Goal: Task Accomplishment & Management: Use online tool/utility

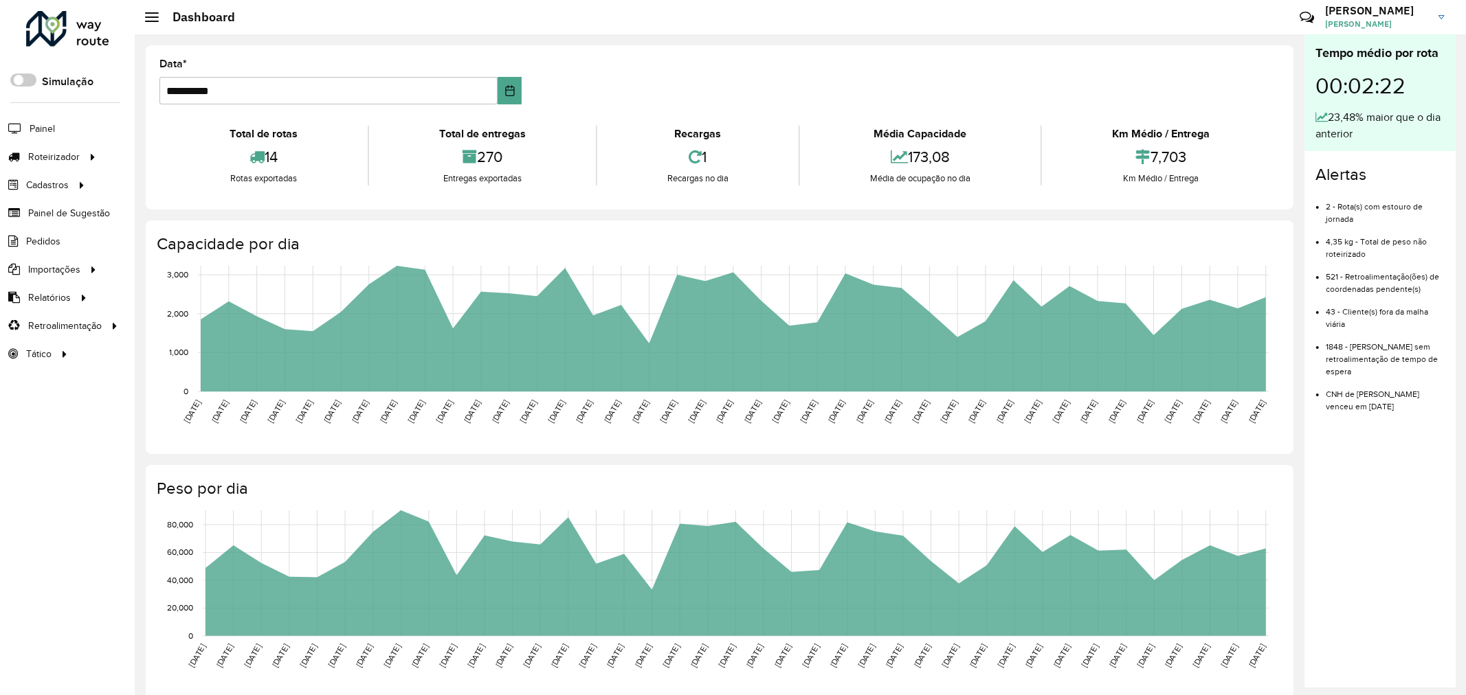
drag, startPoint x: 0, startPoint y: 0, endPoint x: 93, endPoint y: 23, distance: 95.7
click at [87, 25] on div at bounding box center [67, 29] width 83 height 36
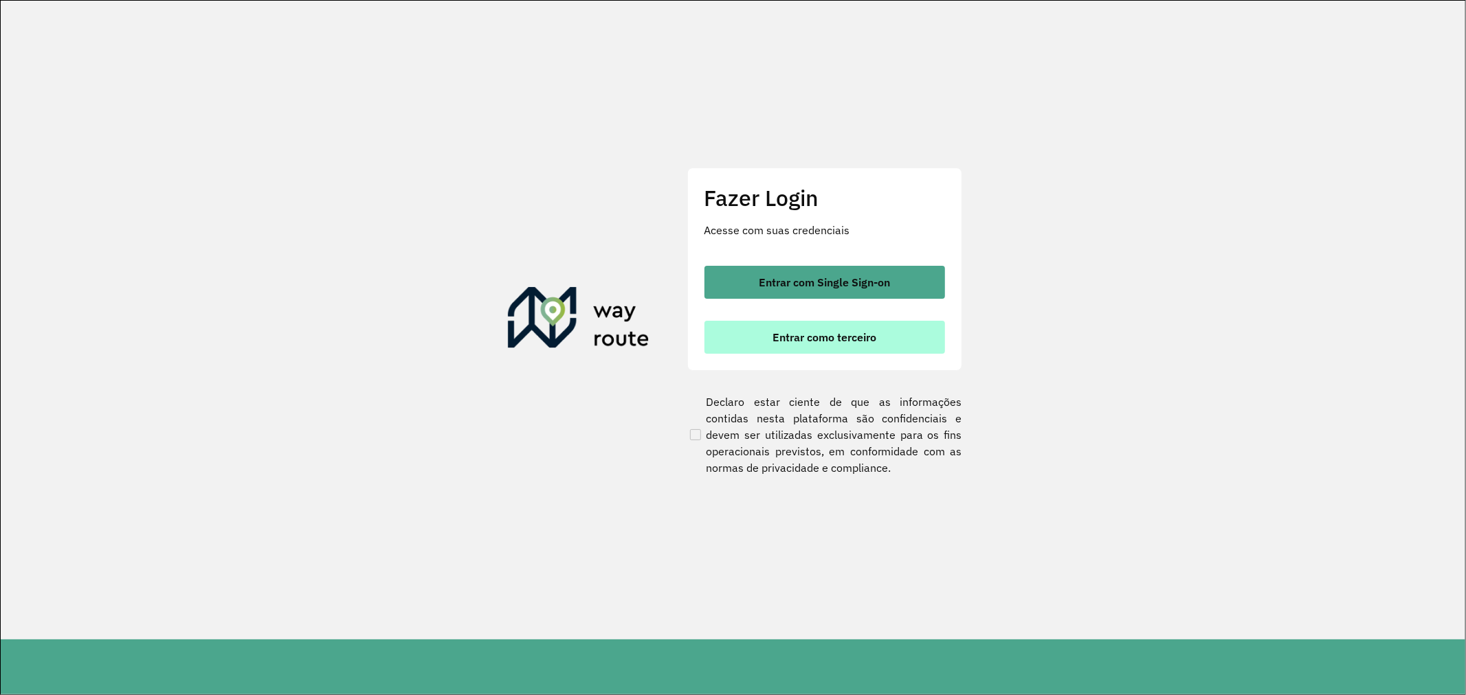
click at [844, 352] on button "Entrar como terceiro" at bounding box center [824, 337] width 240 height 33
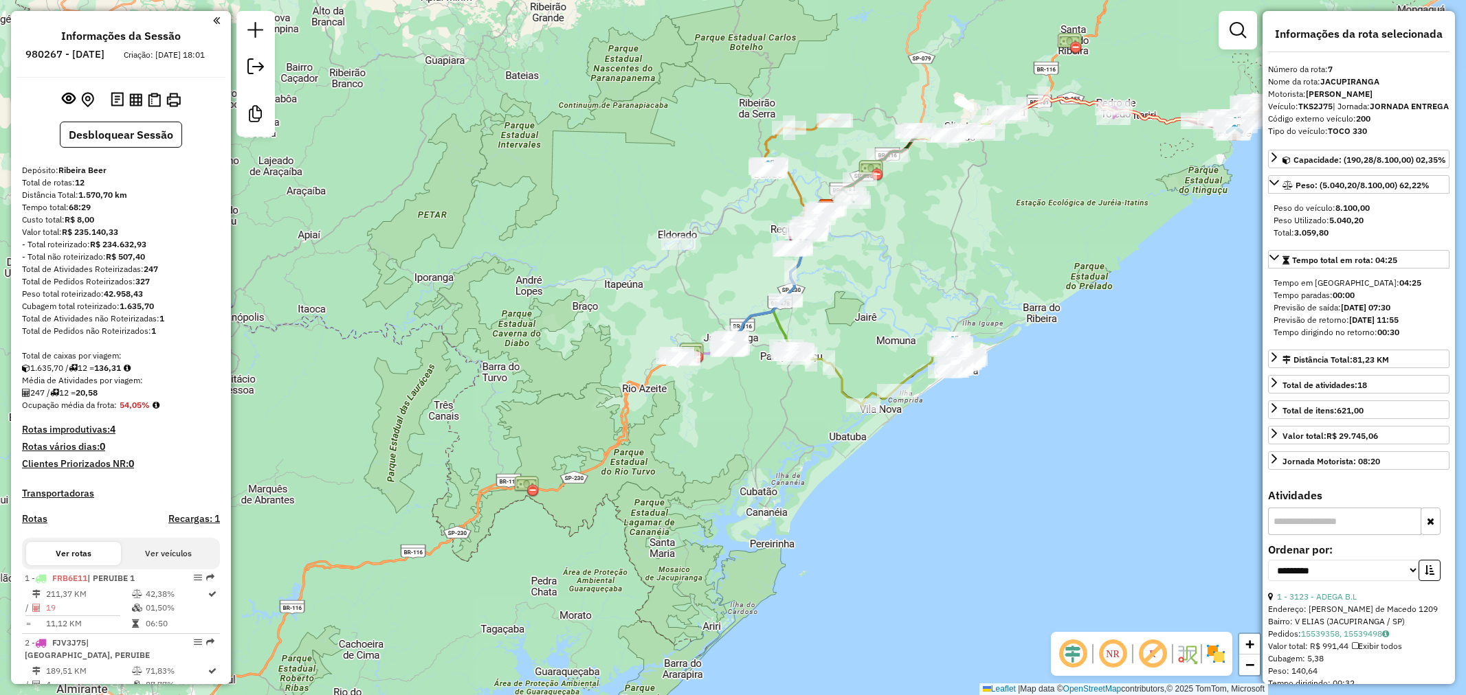
select select "**********"
